Goal: Task Accomplishment & Management: Complete application form

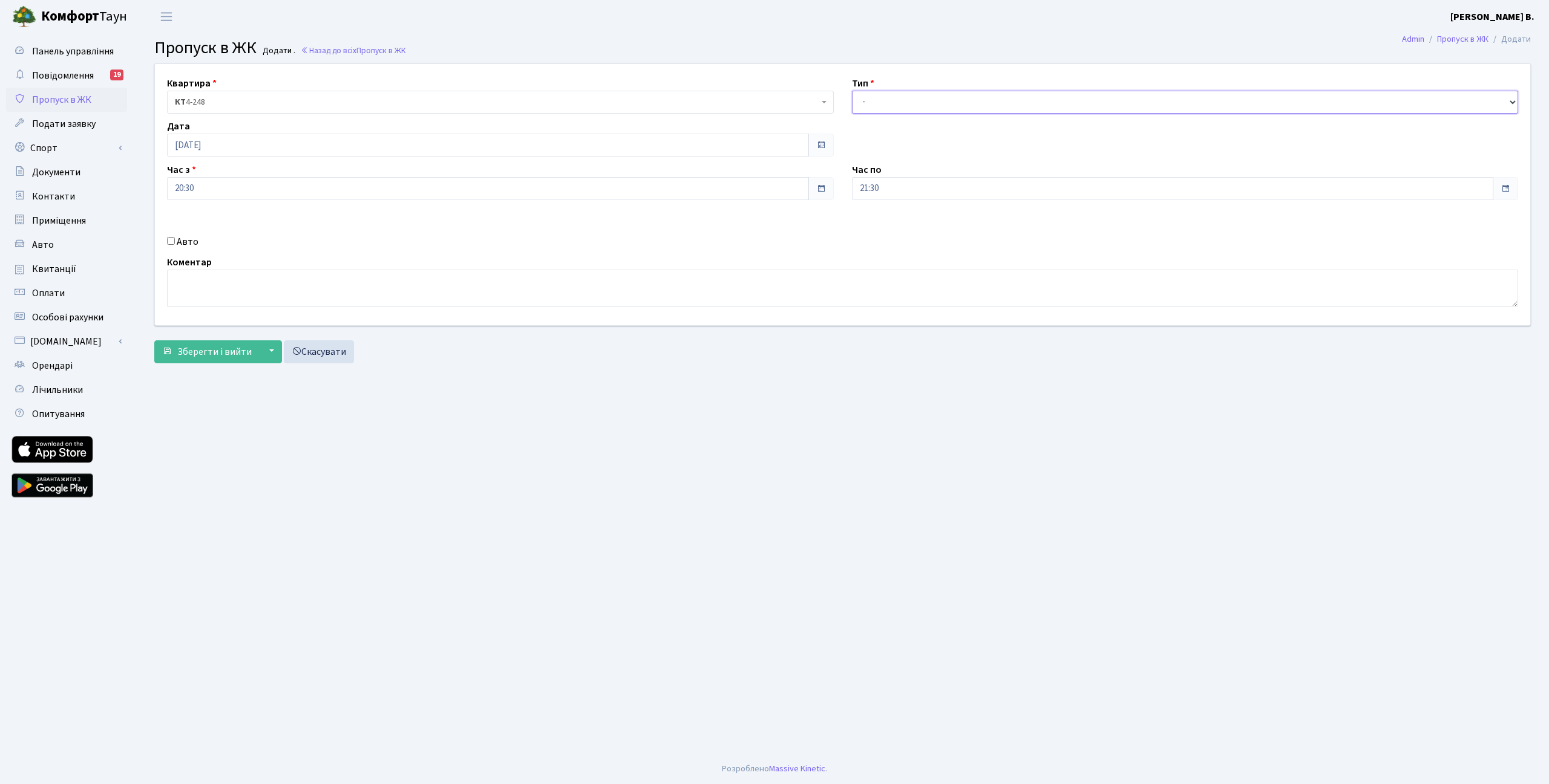
click at [921, 101] on select "- Доставка Таксі Гості Сервіс" at bounding box center [1185, 102] width 667 height 23
select select "3"
click at [852, 91] on select "- Доставка Таксі Гості Сервіс" at bounding box center [1185, 102] width 667 height 23
click at [189, 245] on label "Авто" at bounding box center [187, 242] width 21 height 14
click at [175, 245] on input "Авто" at bounding box center [171, 241] width 8 height 8
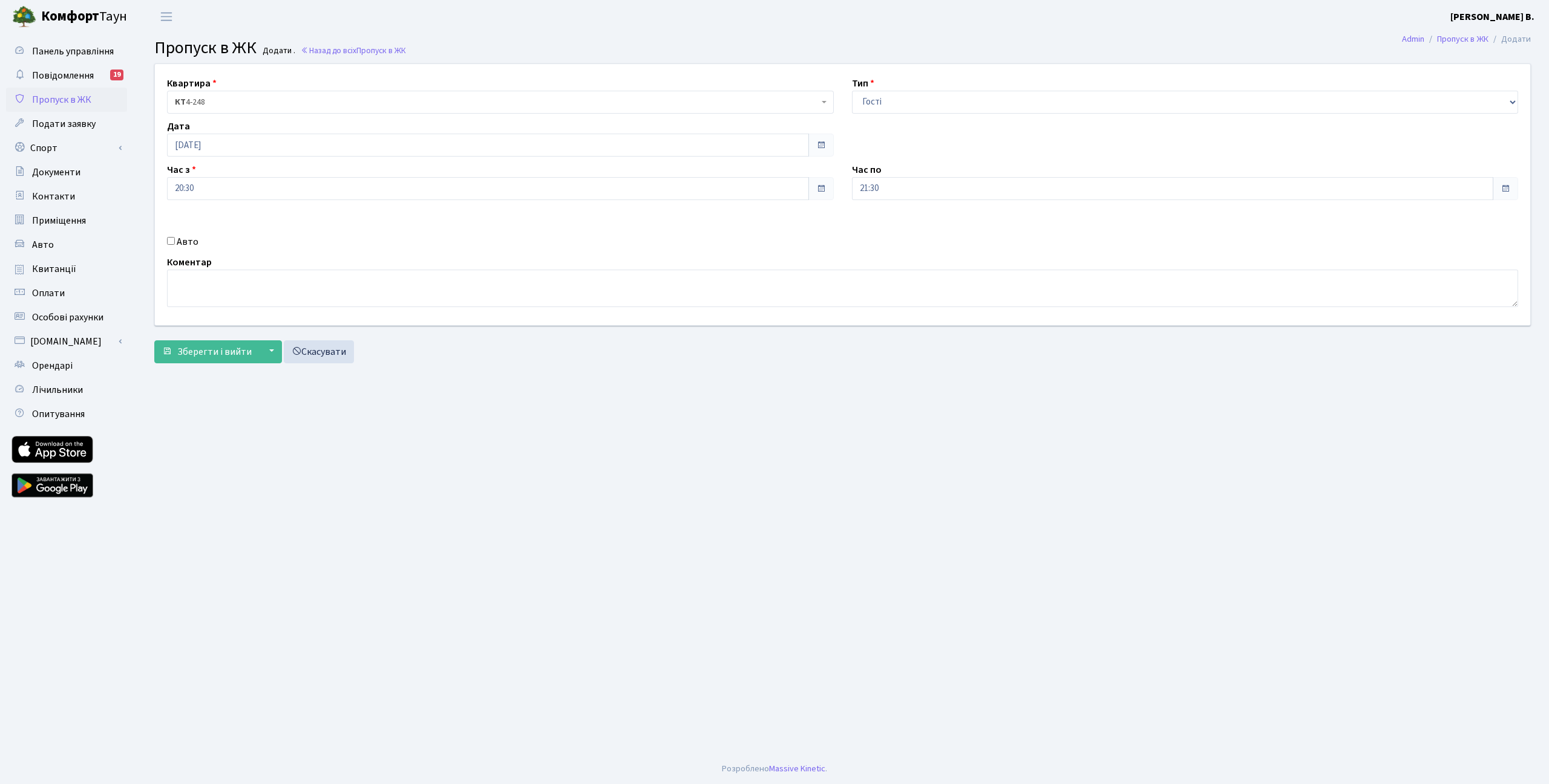
checkbox input "true"
click at [906, 229] on input "text" at bounding box center [1185, 231] width 667 height 23
type input "ВС7675СО"
click at [212, 348] on span "Зберегти і вийти" at bounding box center [215, 352] width 74 height 13
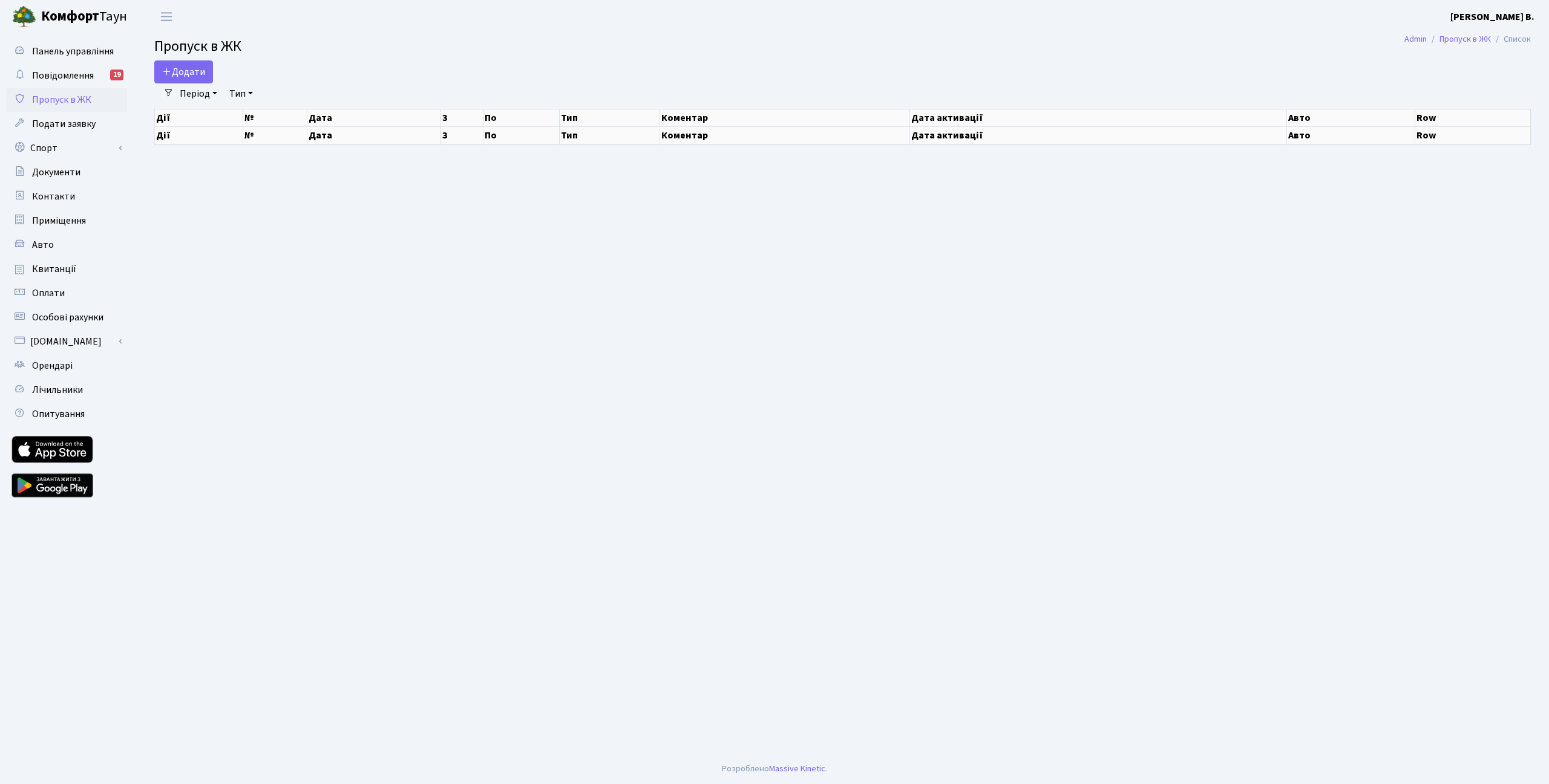
click at [49, 100] on span "Пропуск в ЖК" at bounding box center [61, 100] width 59 height 13
click at [208, 95] on link "Період" at bounding box center [199, 93] width 48 height 21
select select "25"
